Goal: Contribute content

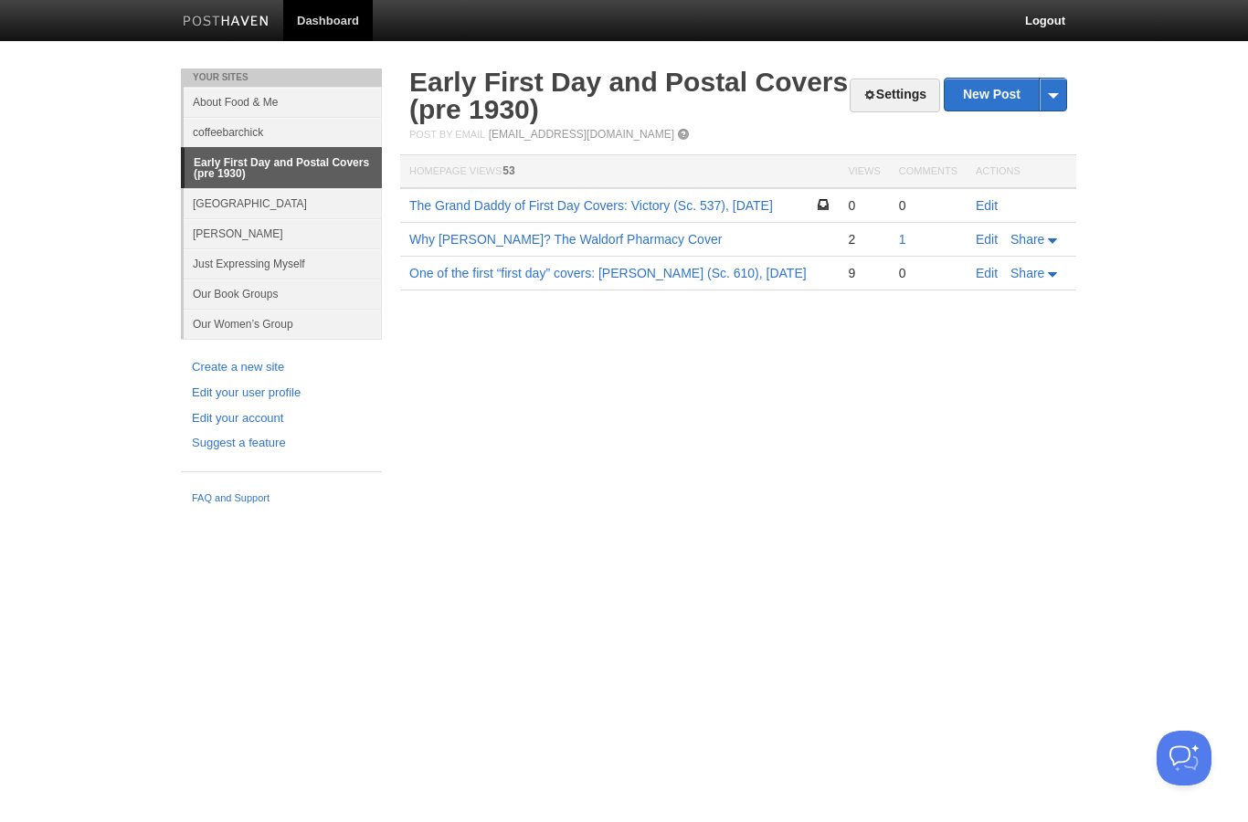
click at [998, 190] on td "Edit" at bounding box center [1021, 205] width 110 height 35
click at [981, 198] on link "Edit" at bounding box center [986, 205] width 22 height 15
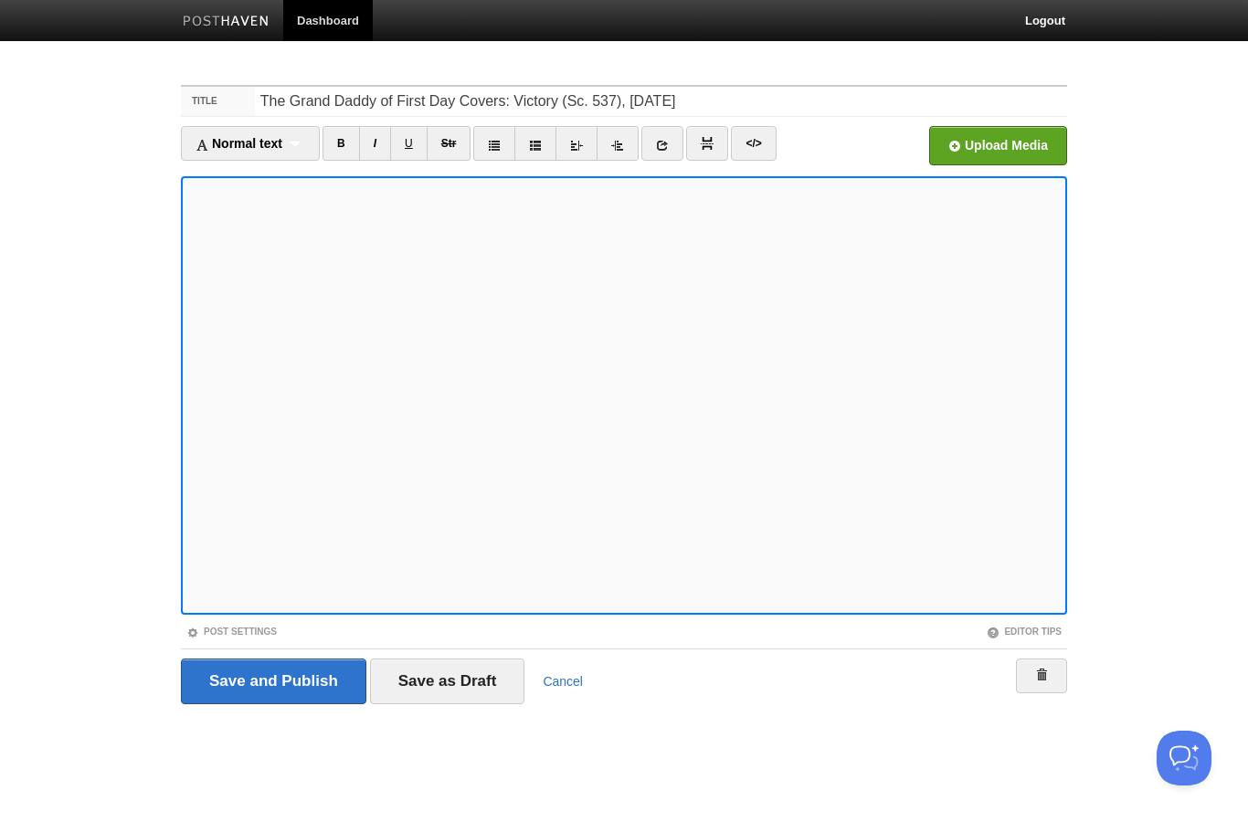
click at [1077, 332] on div "Title The Grand Daddy of First Day Covers: Victory (Sc. 537), [DATE] Normal tex…" at bounding box center [623, 420] width 913 height 704
click at [962, 141] on input "file" at bounding box center [446, 150] width 1383 height 93
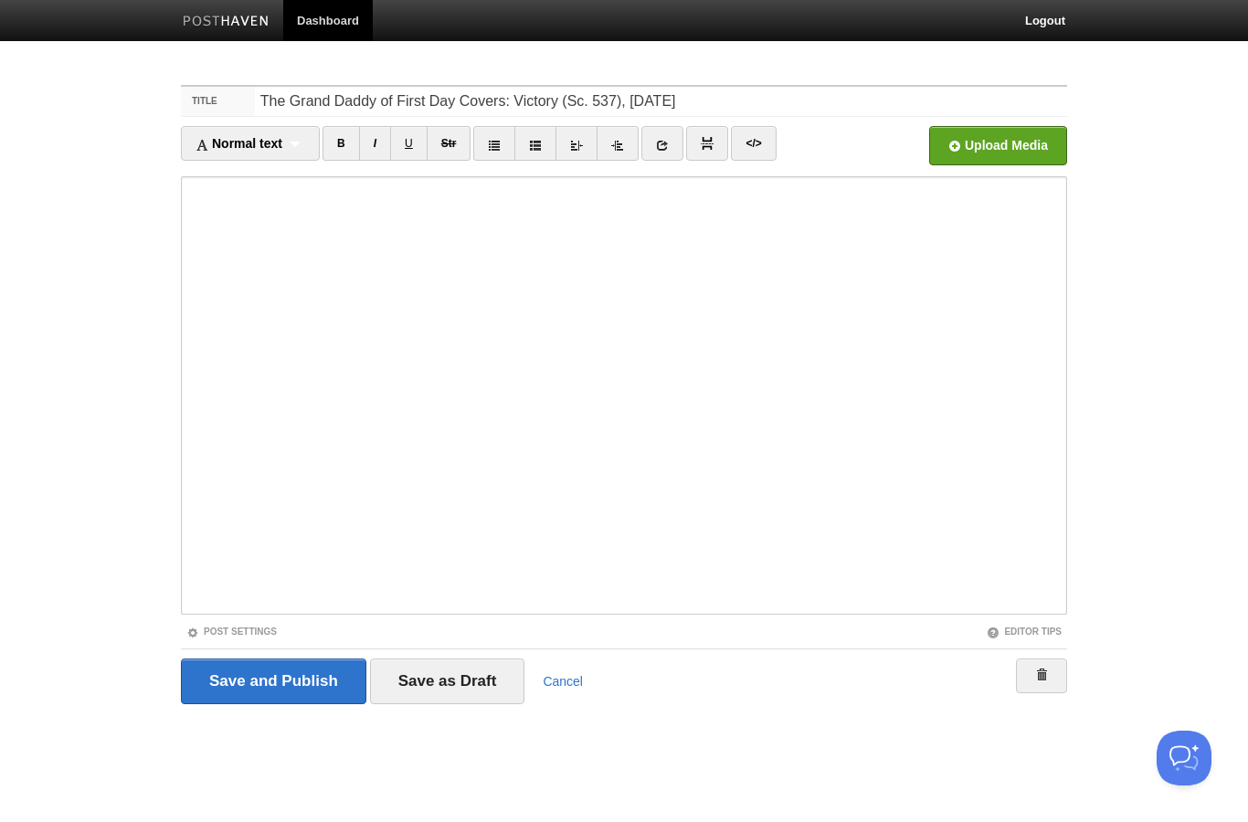
click at [237, 633] on link "Post Settings" at bounding box center [231, 632] width 90 height 10
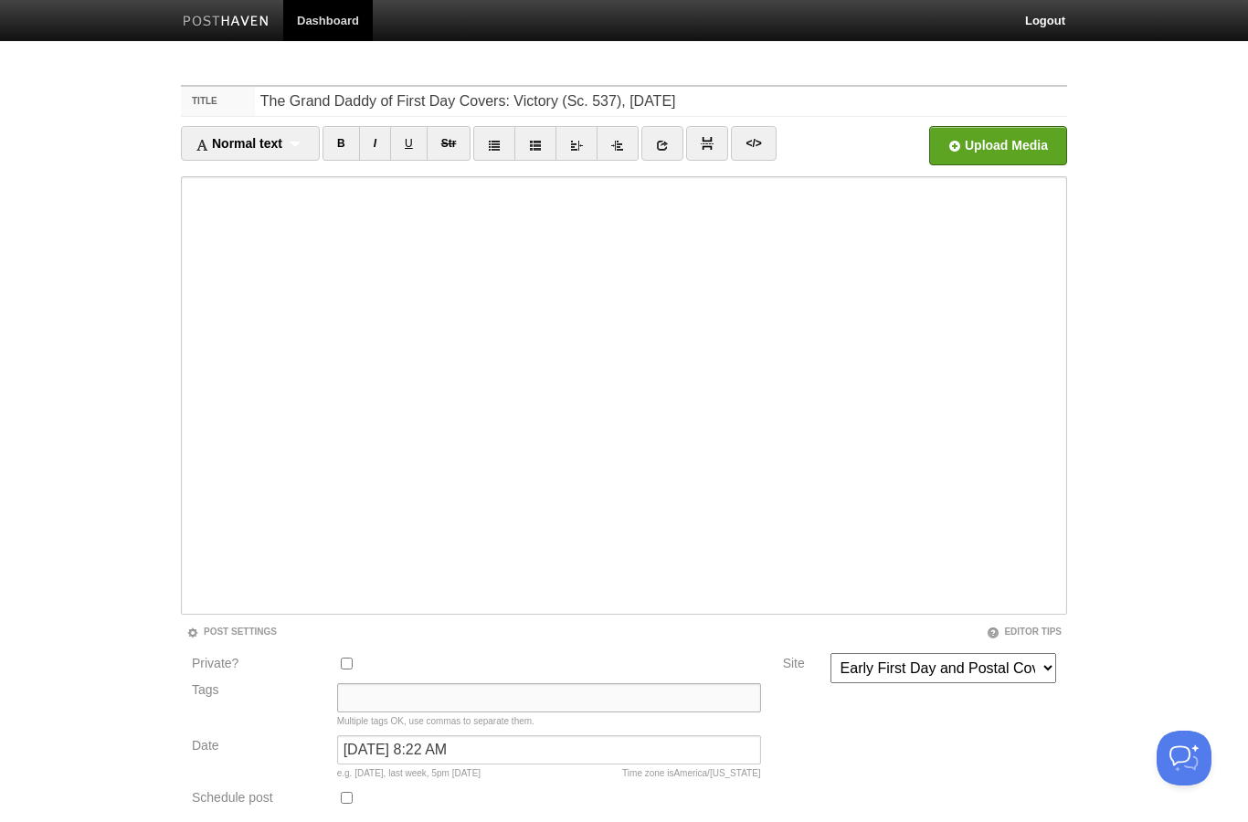
click at [367, 704] on input "Tags" at bounding box center [549, 697] width 424 height 29
type input "Victory 537"
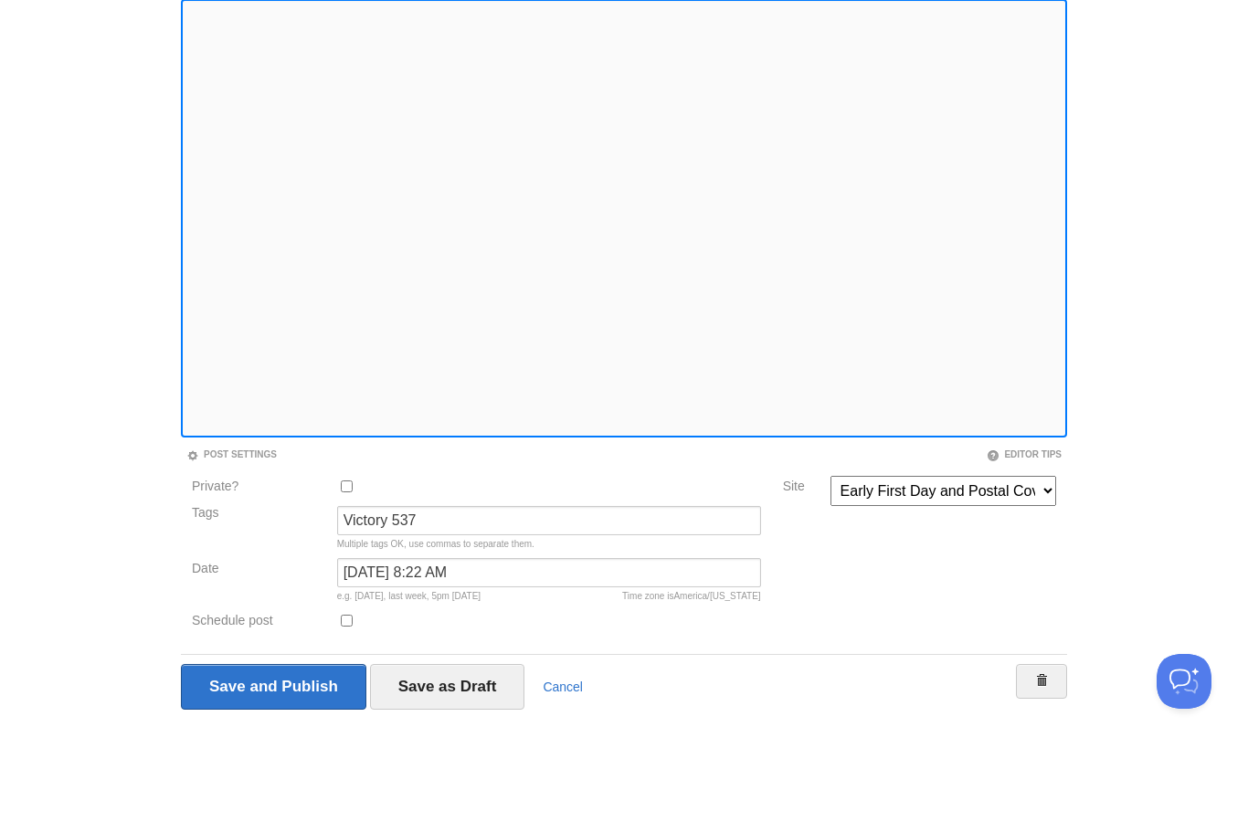
scroll to position [102, 0]
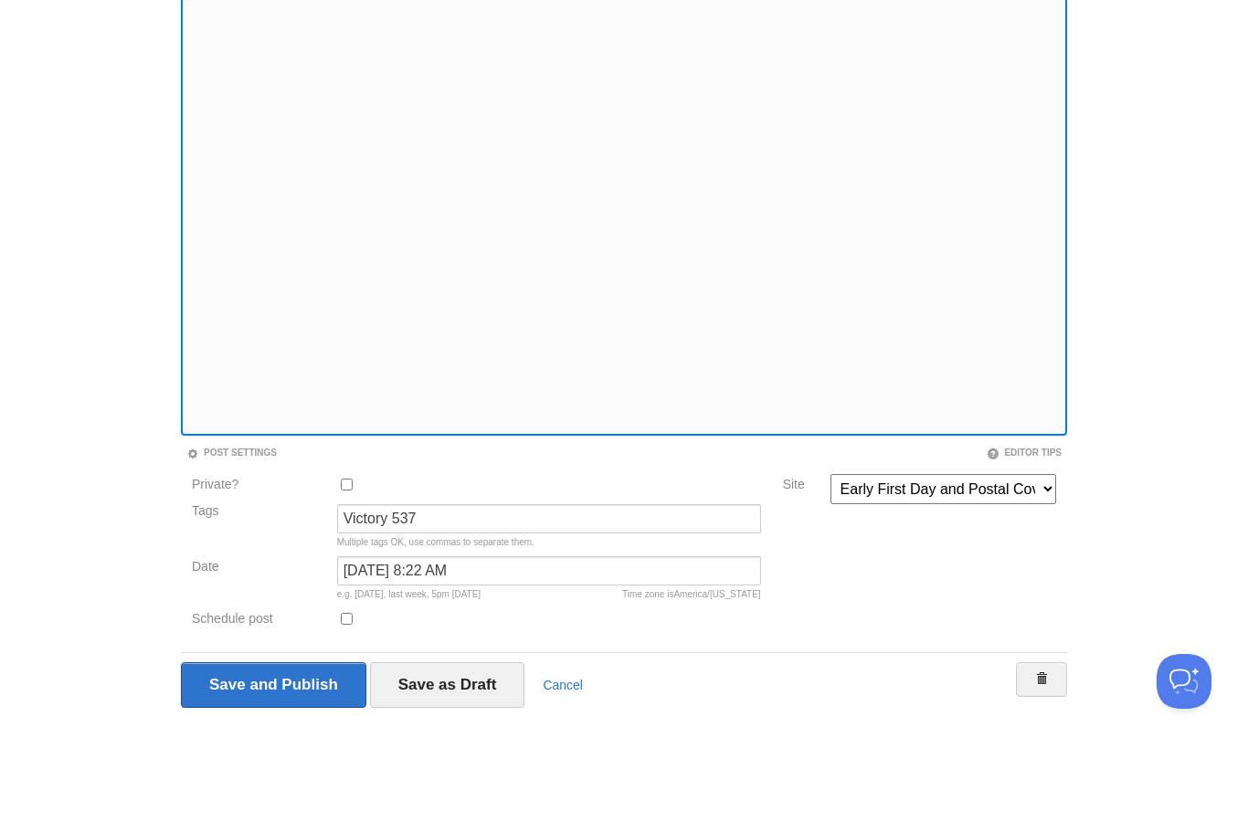
click at [258, 739] on input "Save and Publish" at bounding box center [273, 762] width 185 height 46
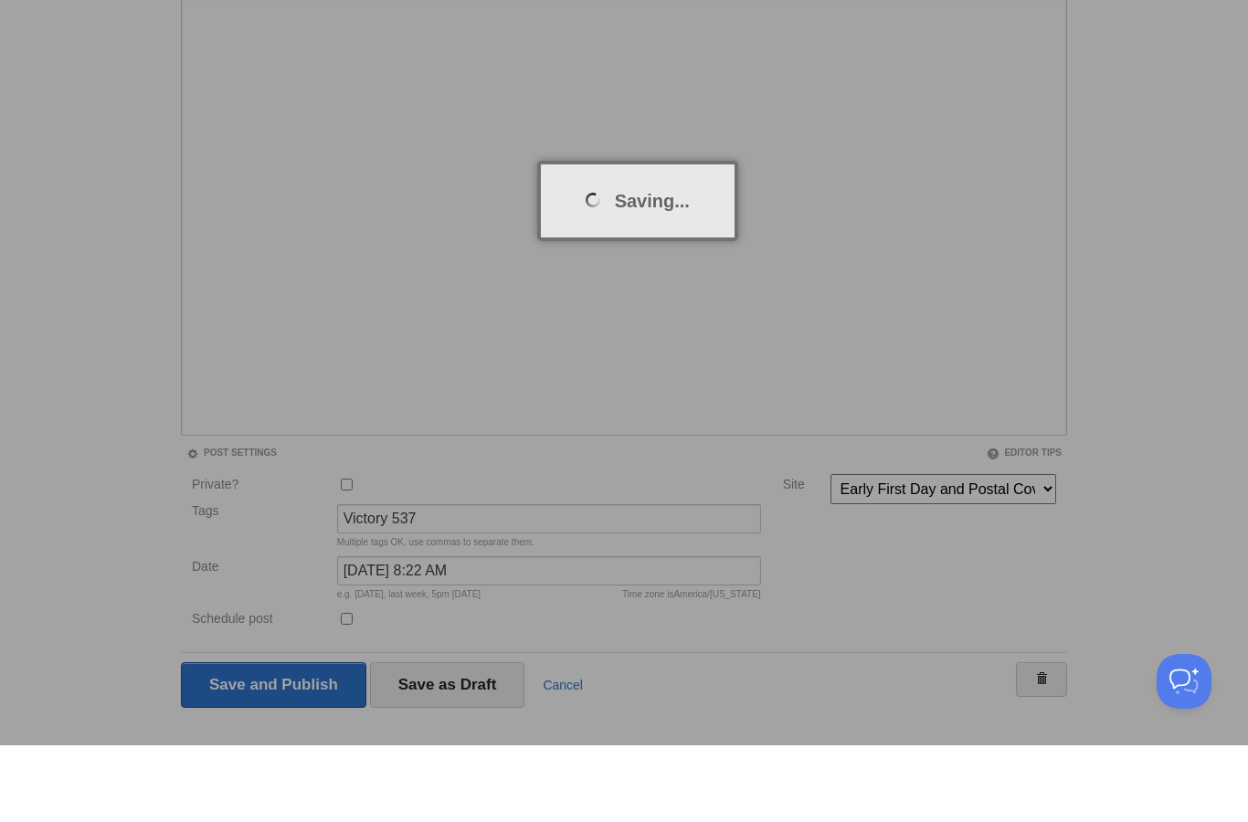
scroll to position [138, 0]
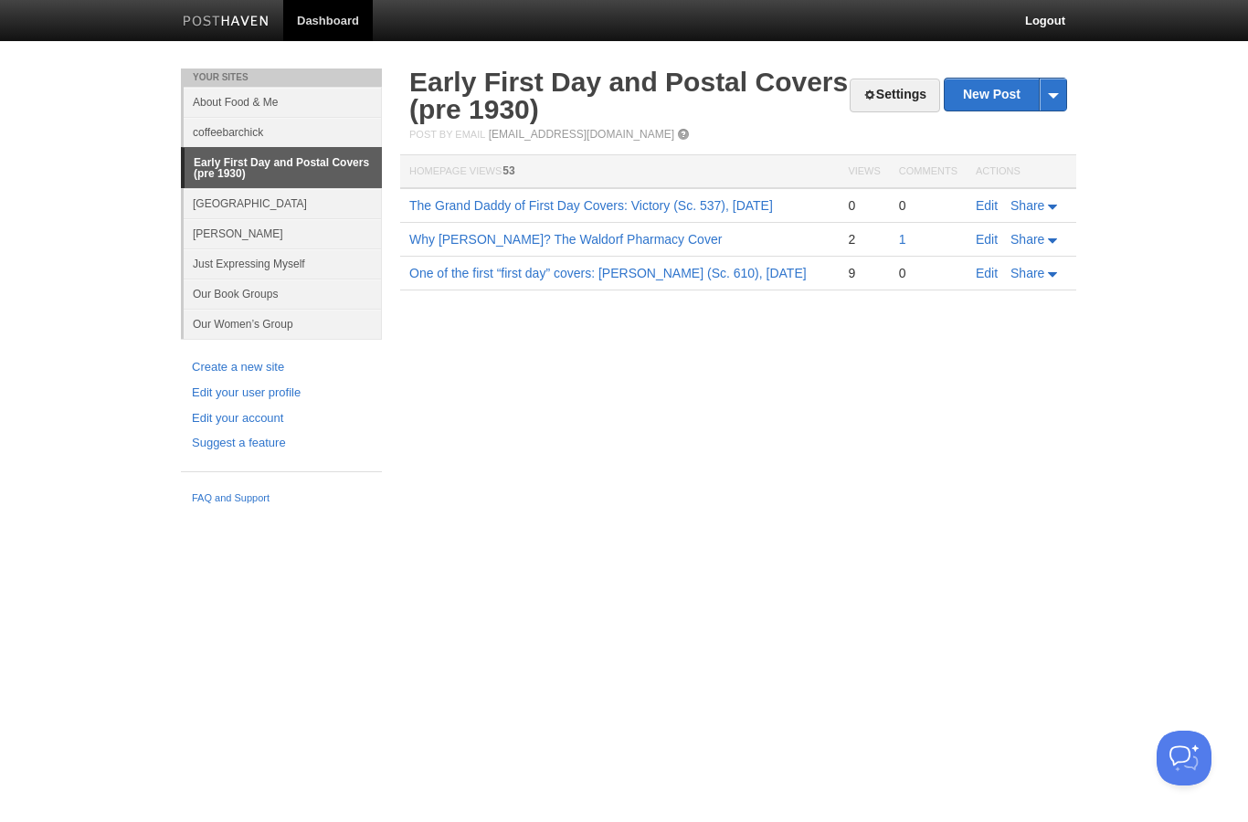
click at [209, 416] on link "Edit your account" at bounding box center [281, 418] width 179 height 19
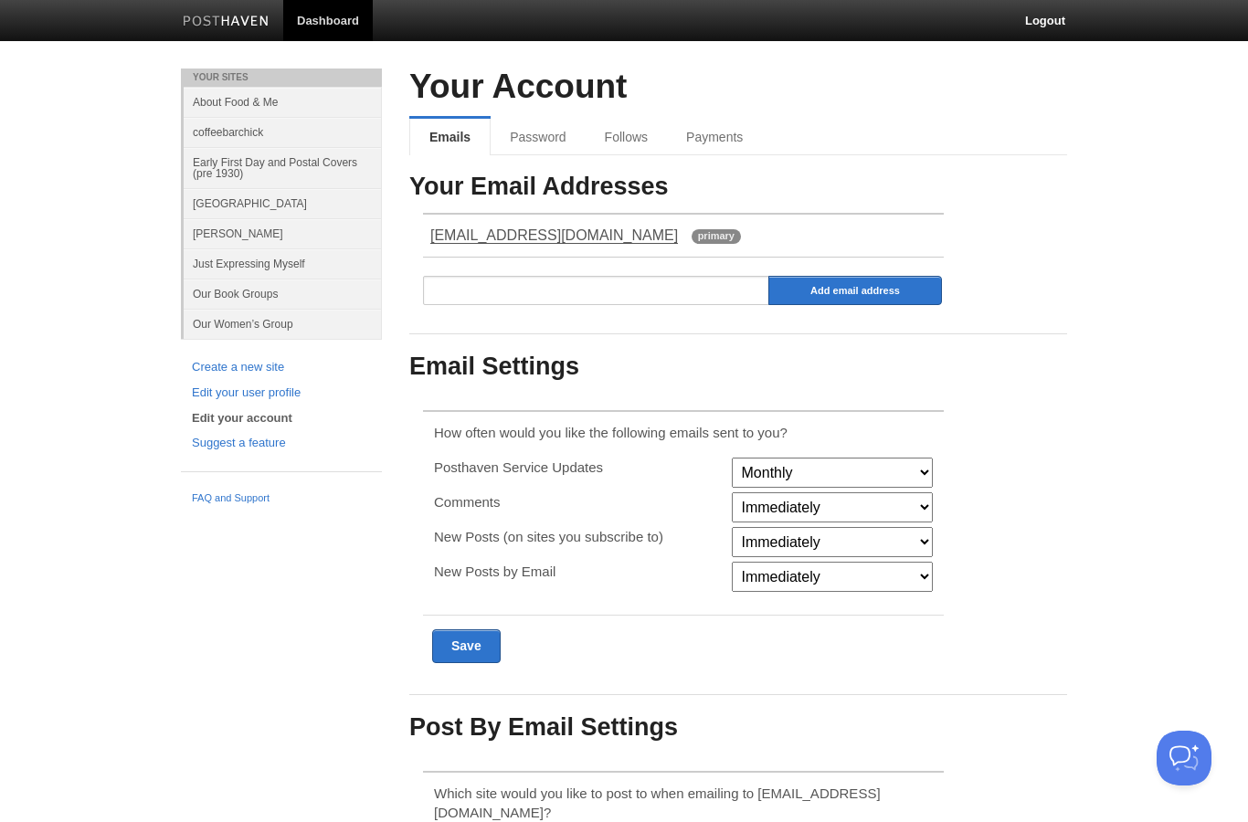
click at [213, 168] on link "Early First Day and Postal Covers (pre 1930)" at bounding box center [283, 167] width 198 height 41
